Goal: Transaction & Acquisition: Download file/media

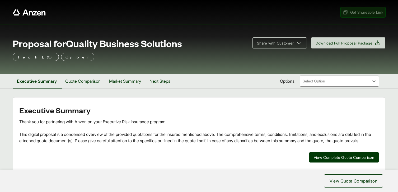
click at [358, 13] on span "Get Shareable Link" at bounding box center [362, 12] width 40 height 6
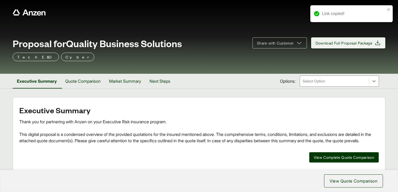
click at [347, 44] on span "Download Full Proposal Package" at bounding box center [343, 43] width 57 height 6
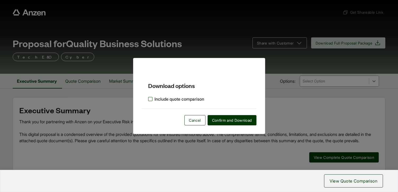
click at [150, 98] on label "Include quote comparison" at bounding box center [176, 99] width 56 height 6
click at [233, 121] on span "Confirm and Download" at bounding box center [232, 121] width 40 height 6
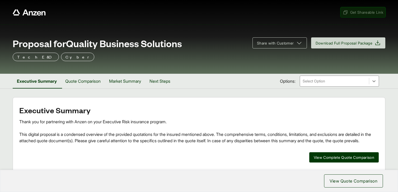
click at [356, 12] on span "Get Shareable Link" at bounding box center [362, 12] width 40 height 6
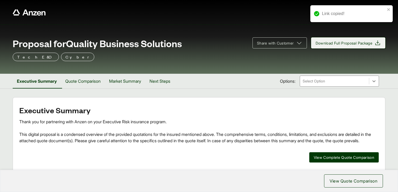
click at [343, 41] on span "Download Full Proposal Package" at bounding box center [343, 43] width 57 height 6
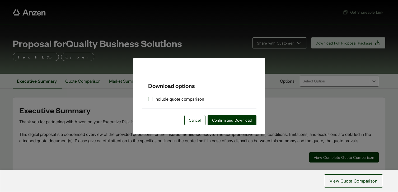
click at [150, 100] on label "Include quote comparison" at bounding box center [176, 99] width 56 height 6
click at [239, 121] on span "Confirm and Download" at bounding box center [232, 121] width 40 height 6
